Goal: Complete application form

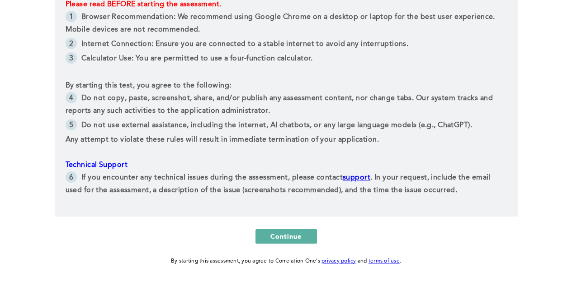
scroll to position [219, 0]
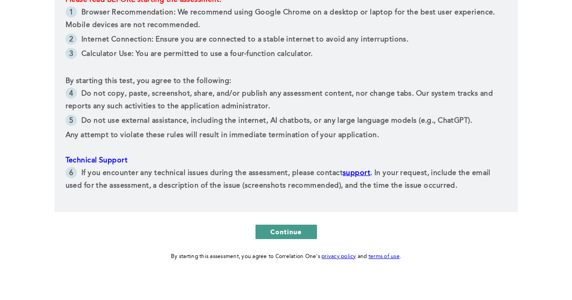
click at [268, 225] on button "Continue" at bounding box center [285, 232] width 61 height 14
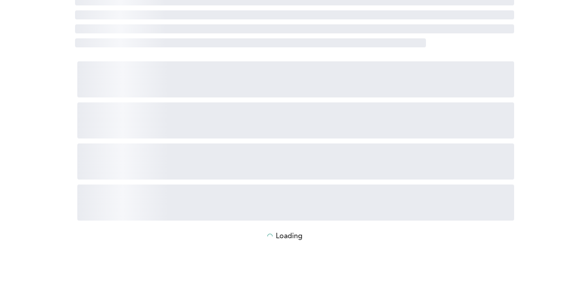
scroll to position [0, 0]
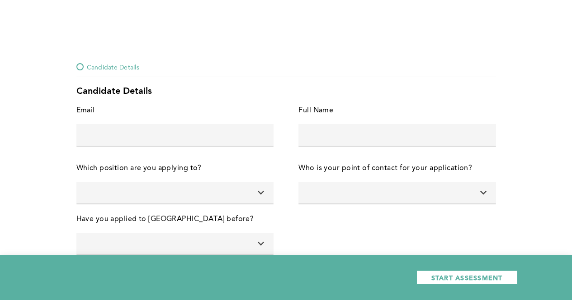
click at [210, 146] on div at bounding box center [174, 146] width 197 height 1
click at [202, 135] on input "text" at bounding box center [174, 135] width 197 height 22
type input "[PERSON_NAME][EMAIL_ADDRESS][DOMAIN_NAME]"
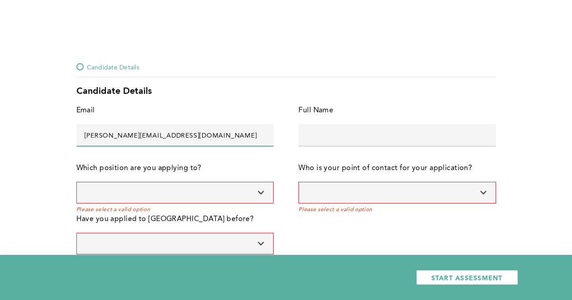
click at [173, 192] on input at bounding box center [174, 193] width 197 height 22
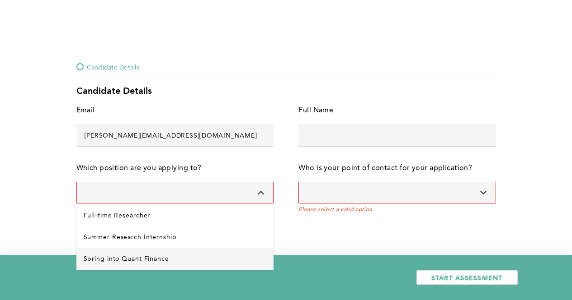
click at [141, 254] on Finance "Spring into Quant Finance" at bounding box center [174, 260] width 197 height 22
type input "Spring into Quant Finance"
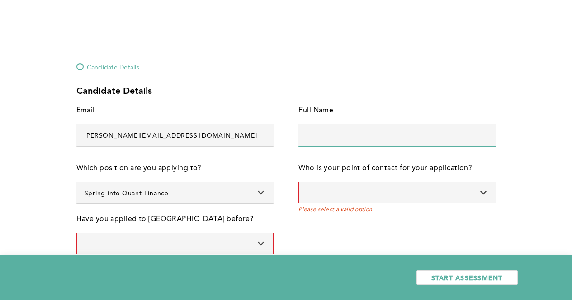
click at [371, 131] on input "text" at bounding box center [396, 135] width 197 height 22
type input "Vinodhini Jayaseelen"
click at [366, 204] on div at bounding box center [396, 193] width 197 height 22
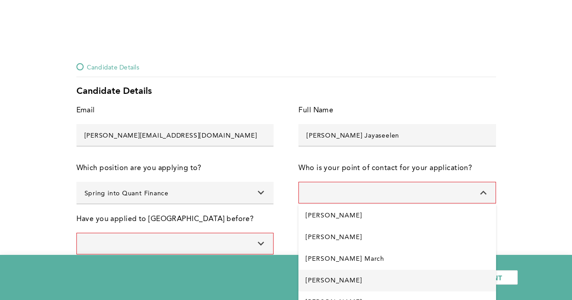
click at [352, 283] on Allisett "Sophie Allisett" at bounding box center [396, 281] width 197 height 22
type input "Sophie Allisett"
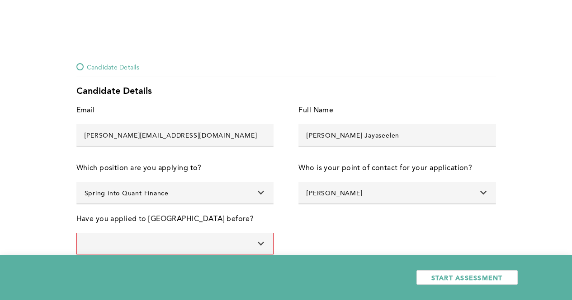
scroll to position [16, 0]
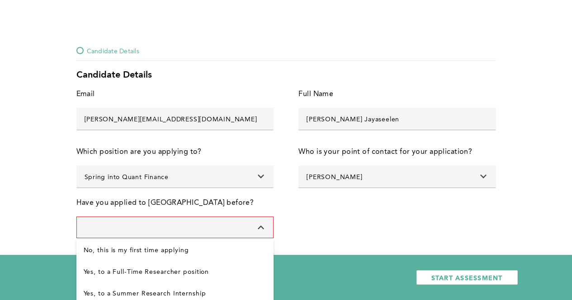
click at [245, 229] on input at bounding box center [174, 228] width 197 height 22
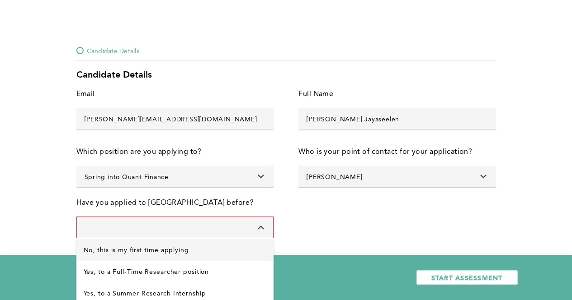
click at [111, 249] on applying "No, this is my first time applying" at bounding box center [174, 251] width 197 height 22
type input "No, this is my first time applying"
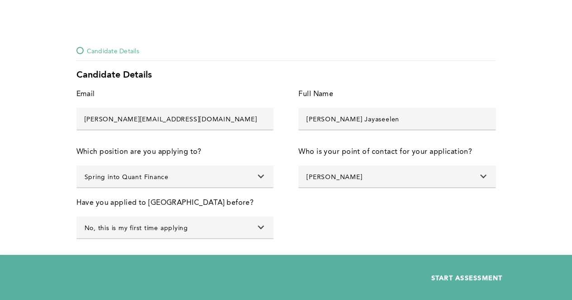
click at [461, 277] on span "START ASSESSMENT" at bounding box center [466, 278] width 71 height 9
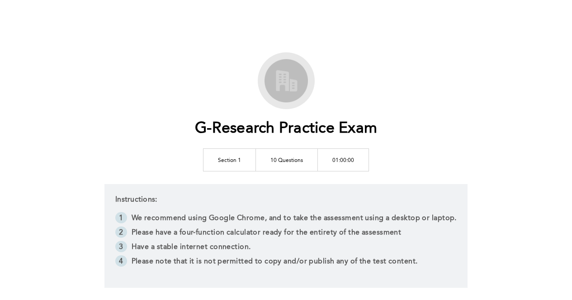
scroll to position [89, 0]
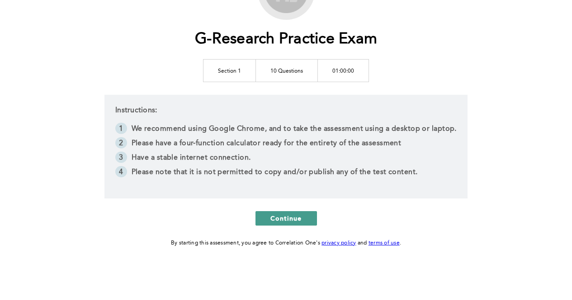
click at [272, 217] on span "Continue" at bounding box center [286, 218] width 32 height 9
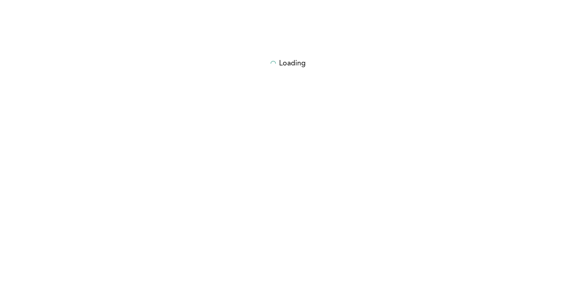
scroll to position [0, 0]
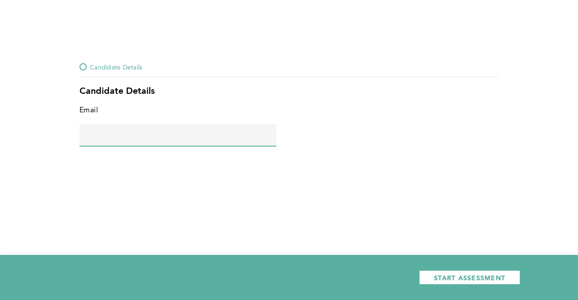
click at [213, 141] on input "text" at bounding box center [178, 135] width 197 height 22
type input "[PERSON_NAME][EMAIL_ADDRESS][DOMAIN_NAME]"
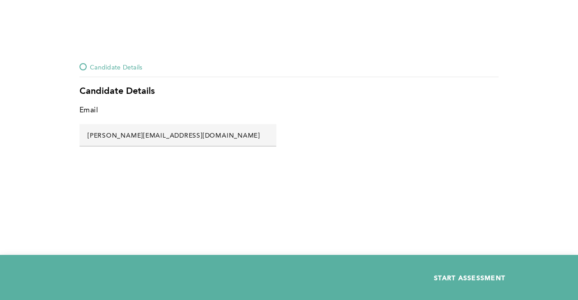
click at [434, 277] on span "START ASSESSMENT" at bounding box center [469, 278] width 71 height 9
